Goal: Information Seeking & Learning: Learn about a topic

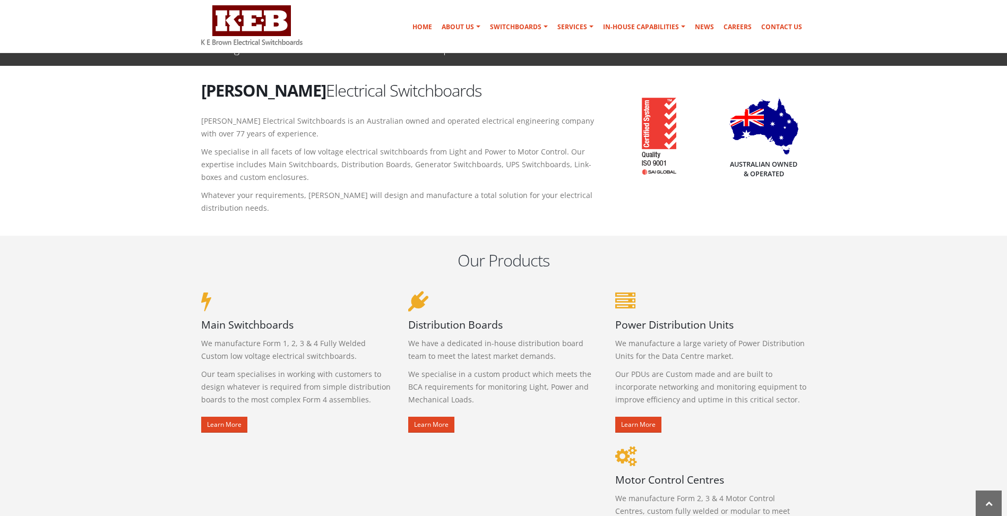
scroll to position [478, 0]
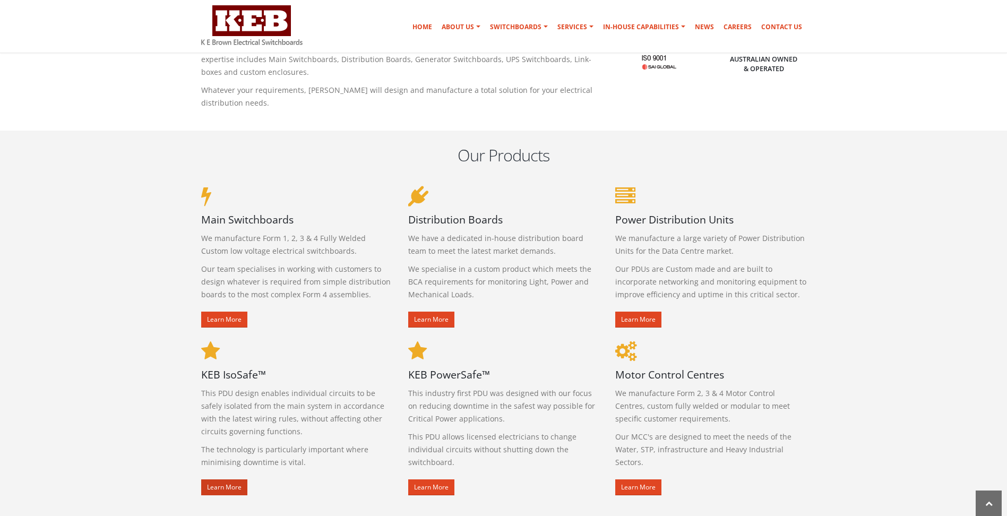
click at [220, 488] on link "Learn More" at bounding box center [224, 487] width 46 height 16
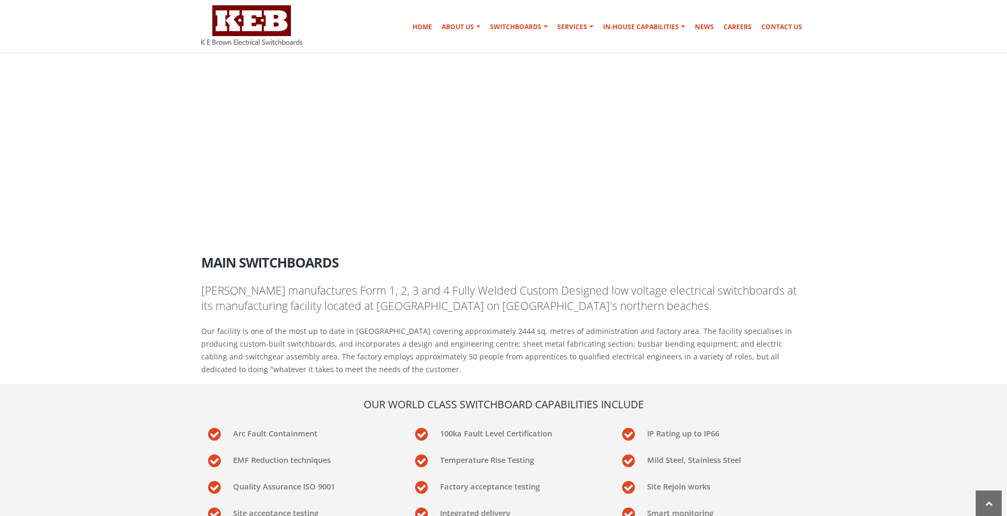
scroll to position [1374, 0]
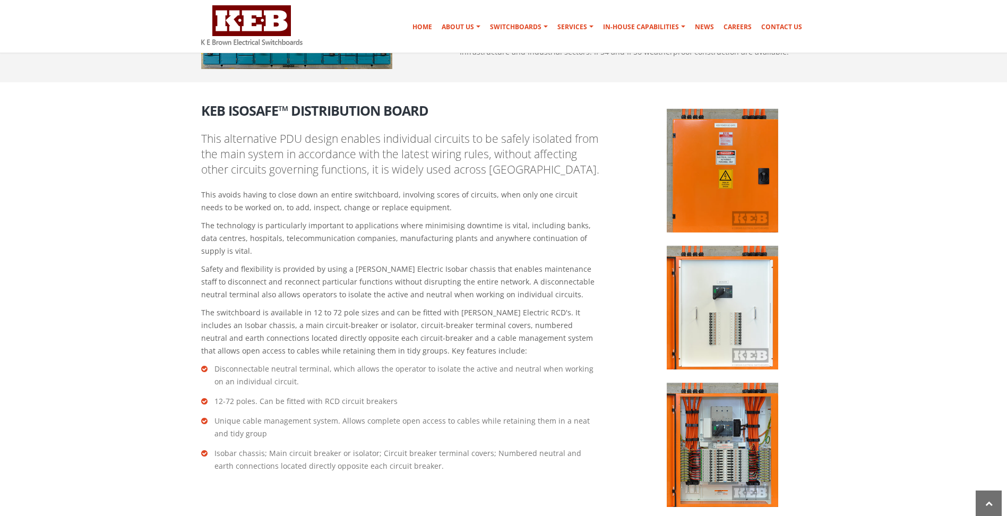
click at [720, 445] on img at bounding box center [721, 445] width 111 height 124
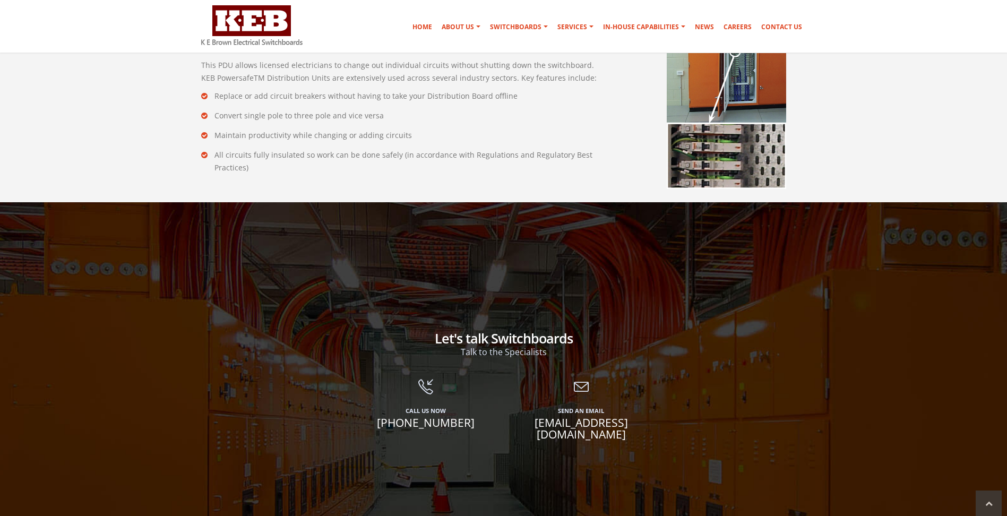
scroll to position [1692, 0]
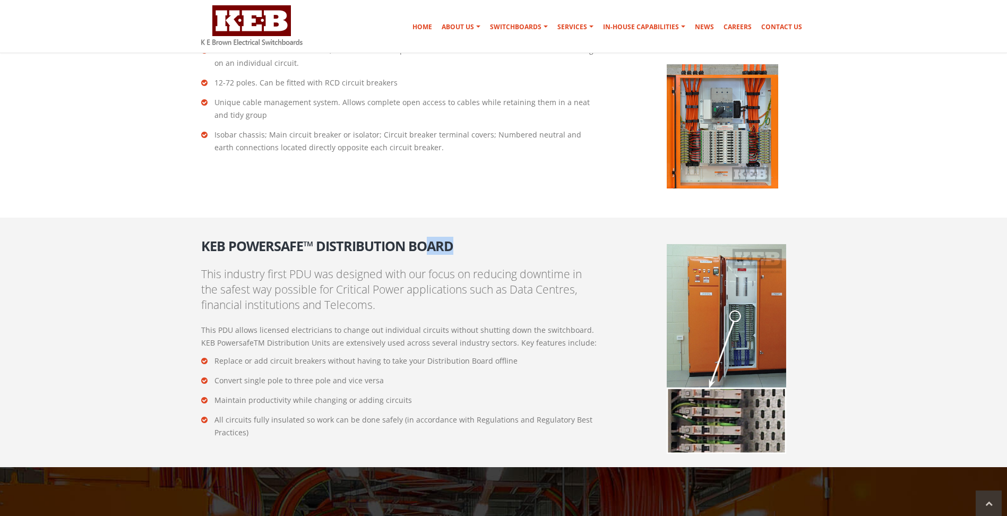
drag, startPoint x: 458, startPoint y: 246, endPoint x: 423, endPoint y: 243, distance: 34.6
click at [423, 243] on h2 "KEB PowerSafe™ Distribution Board" at bounding box center [400, 242] width 398 height 22
click at [747, 302] on img at bounding box center [725, 349] width 119 height 210
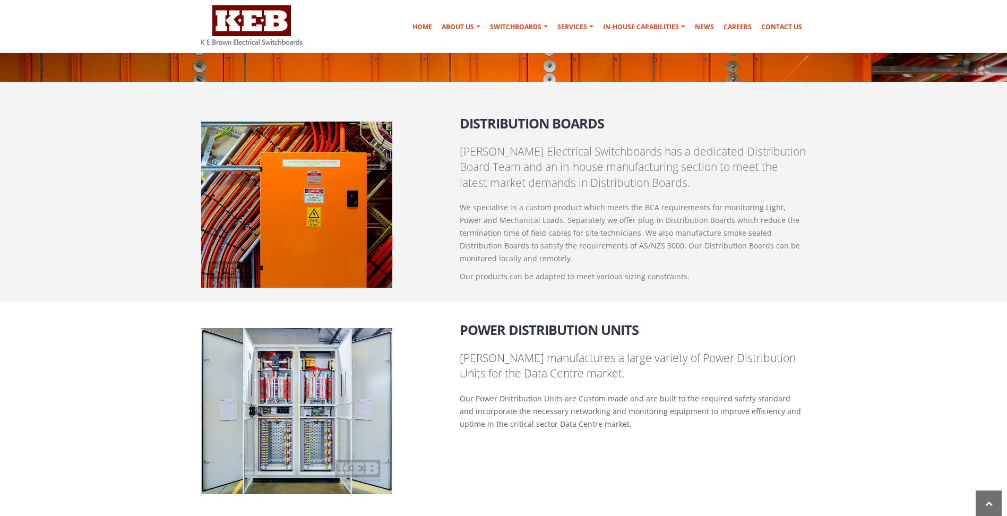
scroll to position [790, 0]
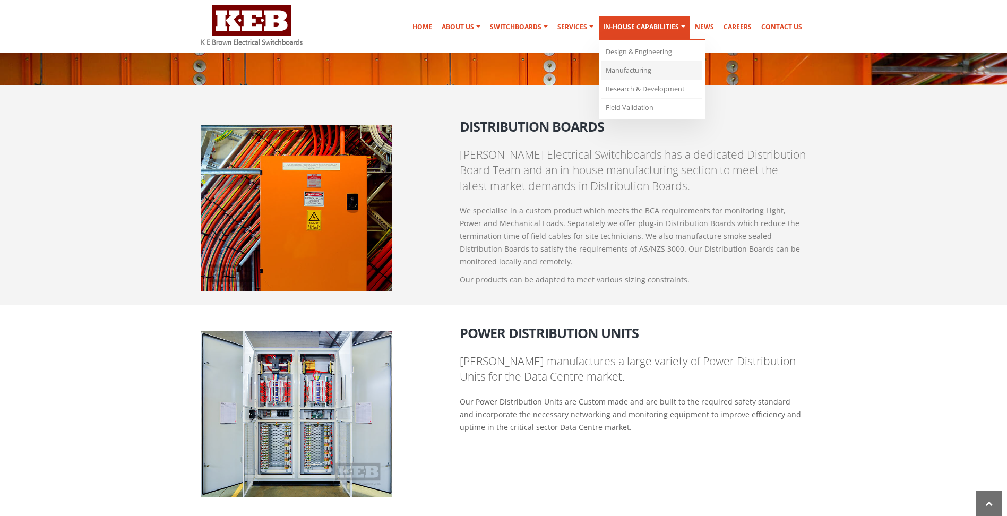
click at [630, 70] on link "Manufacturing" at bounding box center [651, 71] width 101 height 19
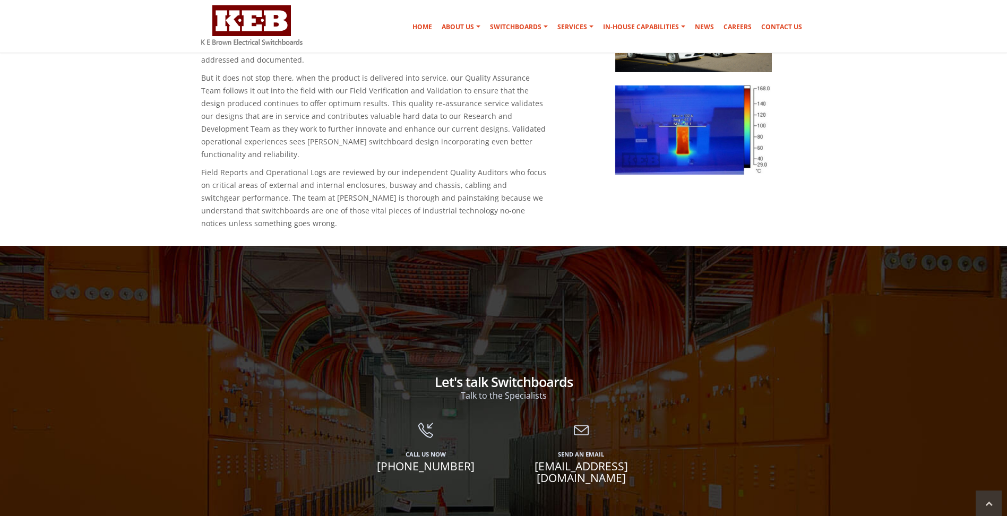
scroll to position [1500, 0]
